Goal: Check status: Check status

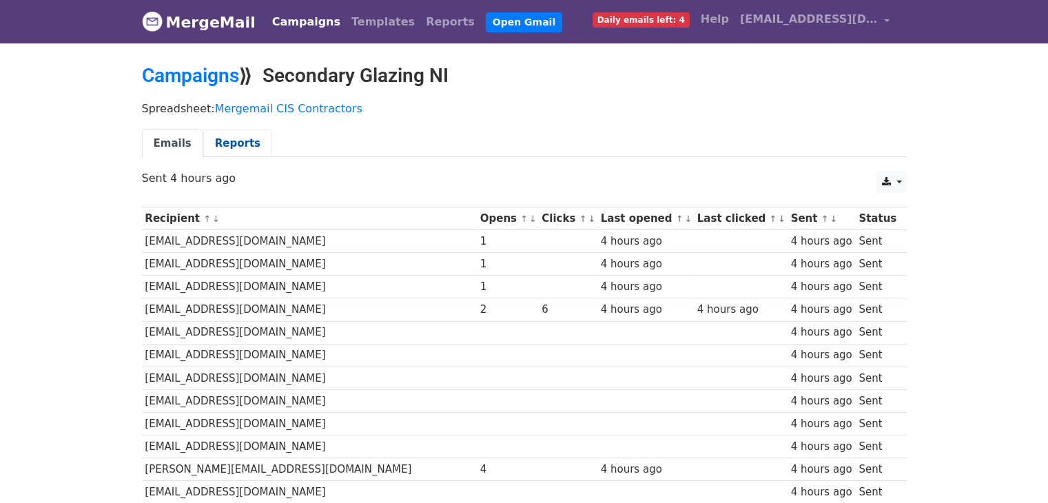
click at [213, 146] on link "Reports" at bounding box center [237, 144] width 69 height 28
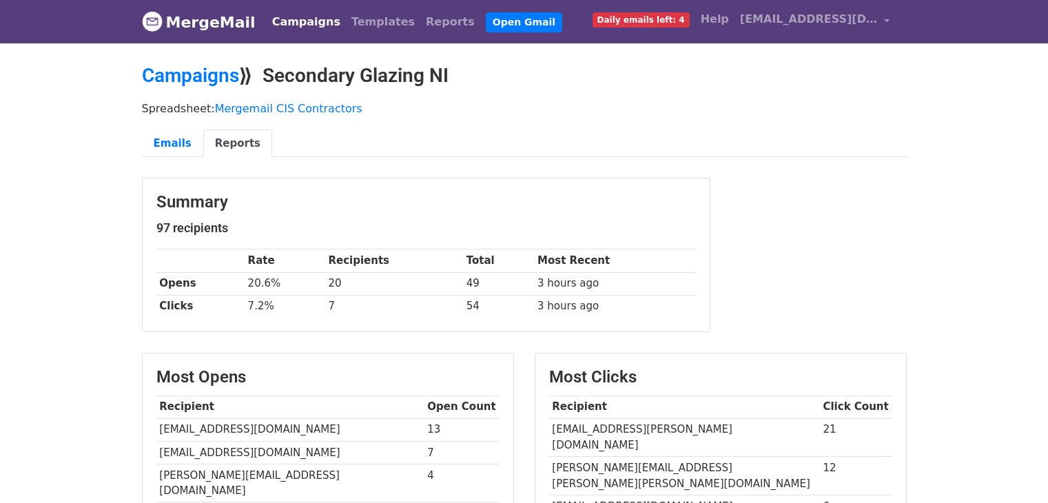
click at [214, 146] on link "Reports" at bounding box center [237, 144] width 69 height 28
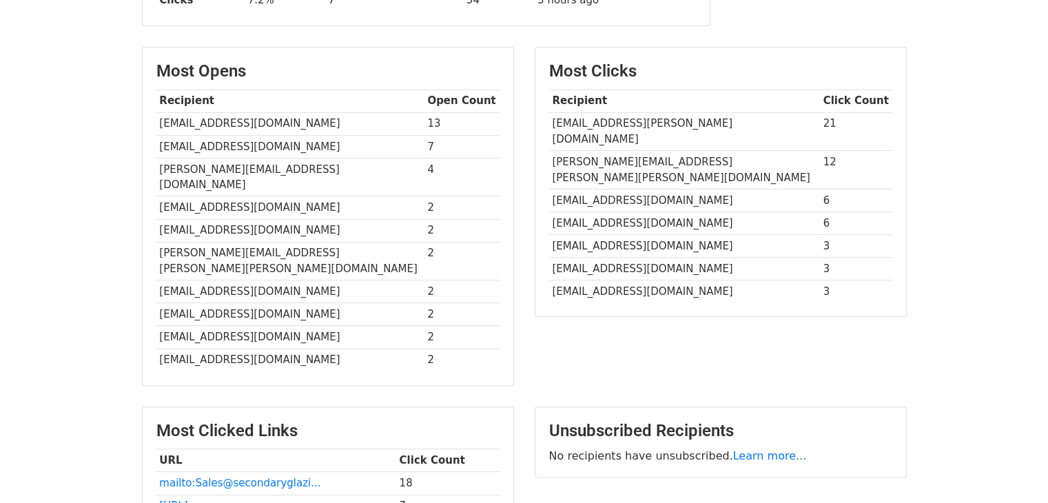
scroll to position [276, 0]
